Goal: Check status: Check status

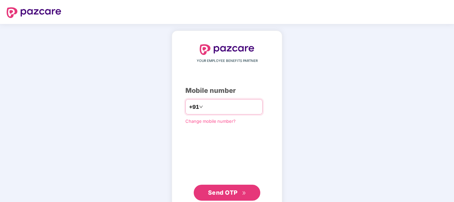
drag, startPoint x: 0, startPoint y: 0, endPoint x: 219, endPoint y: 105, distance: 243.1
click at [219, 105] on input "number" at bounding box center [231, 107] width 55 height 11
type input "**********"
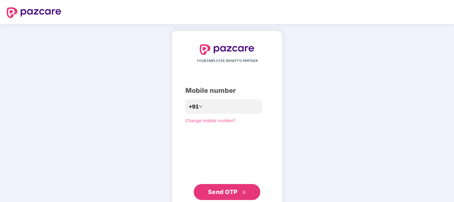
click at [230, 191] on span "Send OTP" at bounding box center [223, 191] width 30 height 7
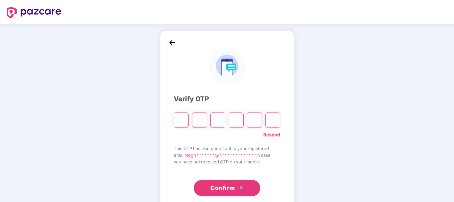
type input "*"
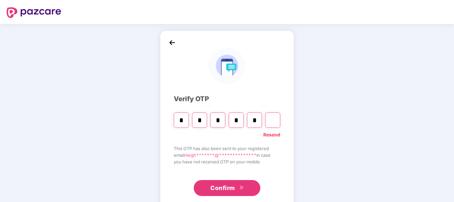
type input "*"
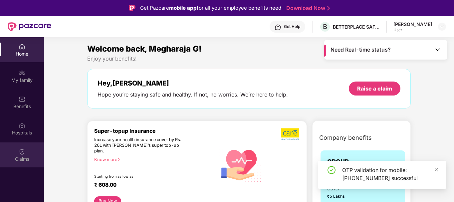
click at [21, 155] on div "Claims" at bounding box center [22, 155] width 44 height 25
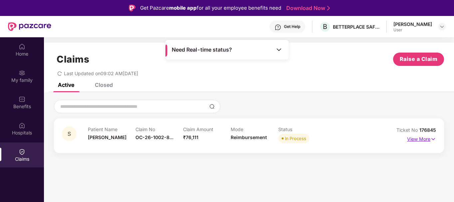
click at [419, 139] on p "View More" at bounding box center [421, 138] width 29 height 9
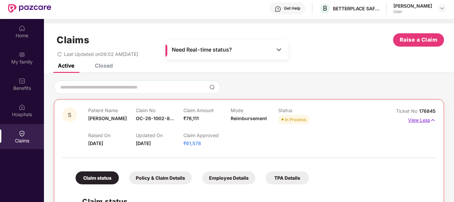
scroll to position [11, 0]
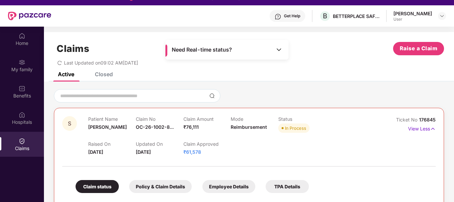
click at [191, 153] on span "₹61,578" at bounding box center [192, 152] width 18 height 6
copy span "61,578"
click at [23, 121] on div "Hospitals" at bounding box center [22, 122] width 44 height 7
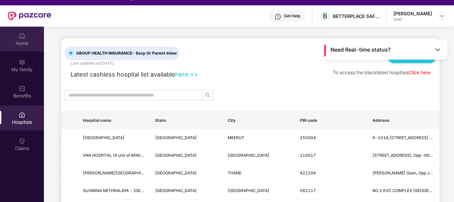
click at [21, 37] on img at bounding box center [22, 36] width 7 height 7
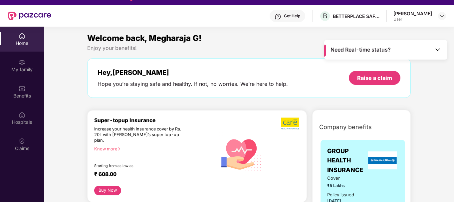
click at [128, 73] on div "Hey, [PERSON_NAME]" at bounding box center [193, 73] width 190 height 8
click at [21, 65] on img at bounding box center [22, 62] width 7 height 7
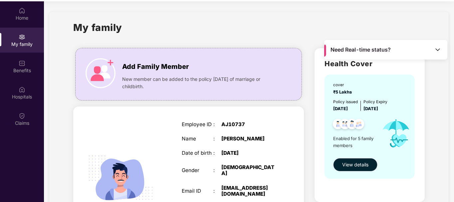
scroll to position [37, 0]
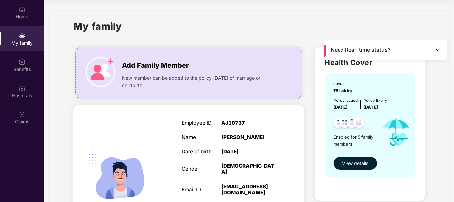
click at [156, 156] on img at bounding box center [121, 178] width 80 height 80
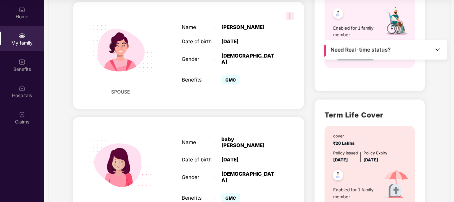
scroll to position [253, 0]
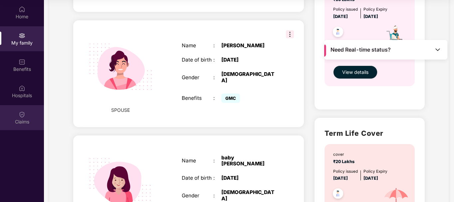
click at [17, 117] on div "Claims" at bounding box center [22, 117] width 44 height 25
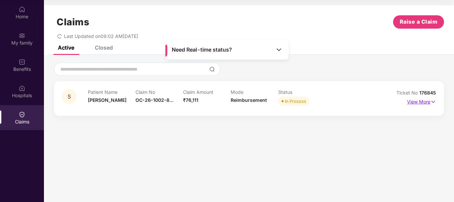
click at [418, 103] on p "View More" at bounding box center [421, 101] width 29 height 9
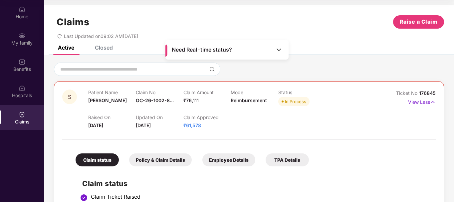
click at [192, 127] on span "₹61,578" at bounding box center [192, 126] width 18 height 6
copy span "61,578"
drag, startPoint x: 199, startPoint y: 100, endPoint x: 185, endPoint y: 99, distance: 13.7
click at [185, 99] on div "Claim Amount ₹76,111" at bounding box center [207, 99] width 48 height 18
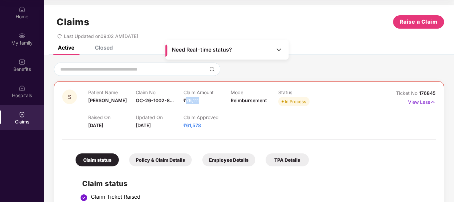
copy span "76,111"
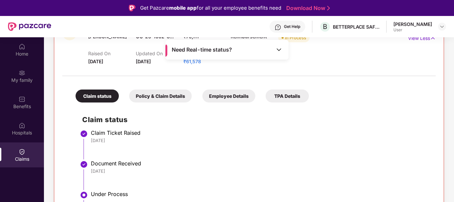
click at [276, 147] on li "Claim Ticket Raised [DATE]" at bounding box center [255, 147] width 347 height 31
click at [407, 59] on div "Ticket No 176845 View Less" at bounding box center [412, 46] width 47 height 40
click at [342, 58] on div "Raised On [DATE] Updated On [DATE] Claim Approved ₹61,578" at bounding box center [230, 54] width 285 height 21
click at [166, 95] on div "Policy & Claim Details" at bounding box center [160, 96] width 63 height 13
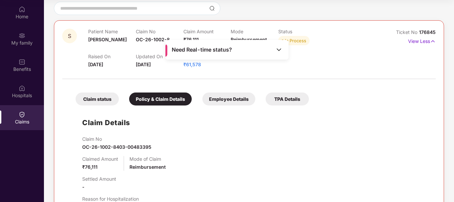
scroll to position [55, 0]
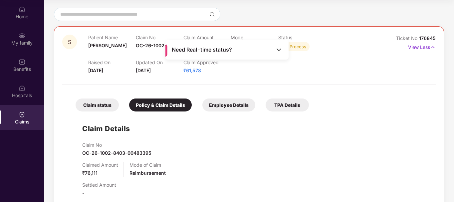
click at [223, 110] on div "Employee Details" at bounding box center [228, 105] width 53 height 13
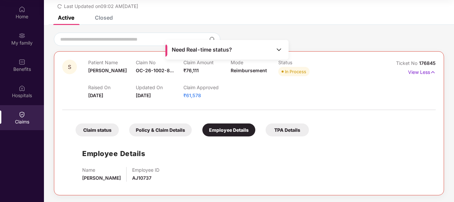
scroll to position [30, 0]
click at [288, 128] on div "TPA Details" at bounding box center [287, 130] width 43 height 13
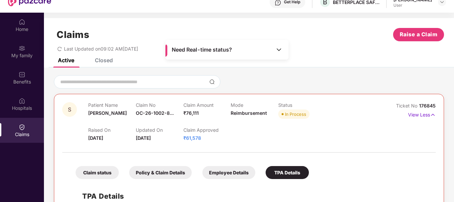
scroll to position [24, 0]
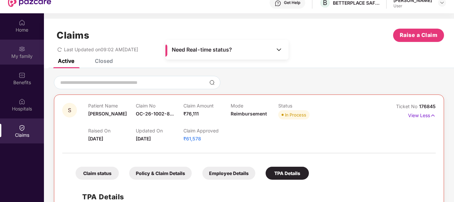
click at [22, 56] on div "My family" at bounding box center [22, 56] width 44 height 7
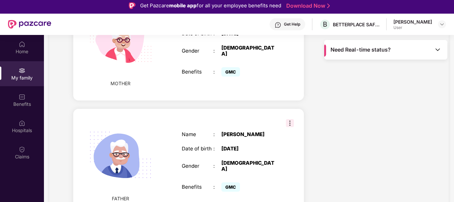
scroll to position [0, 0]
